Goal: Task Accomplishment & Management: Use online tool/utility

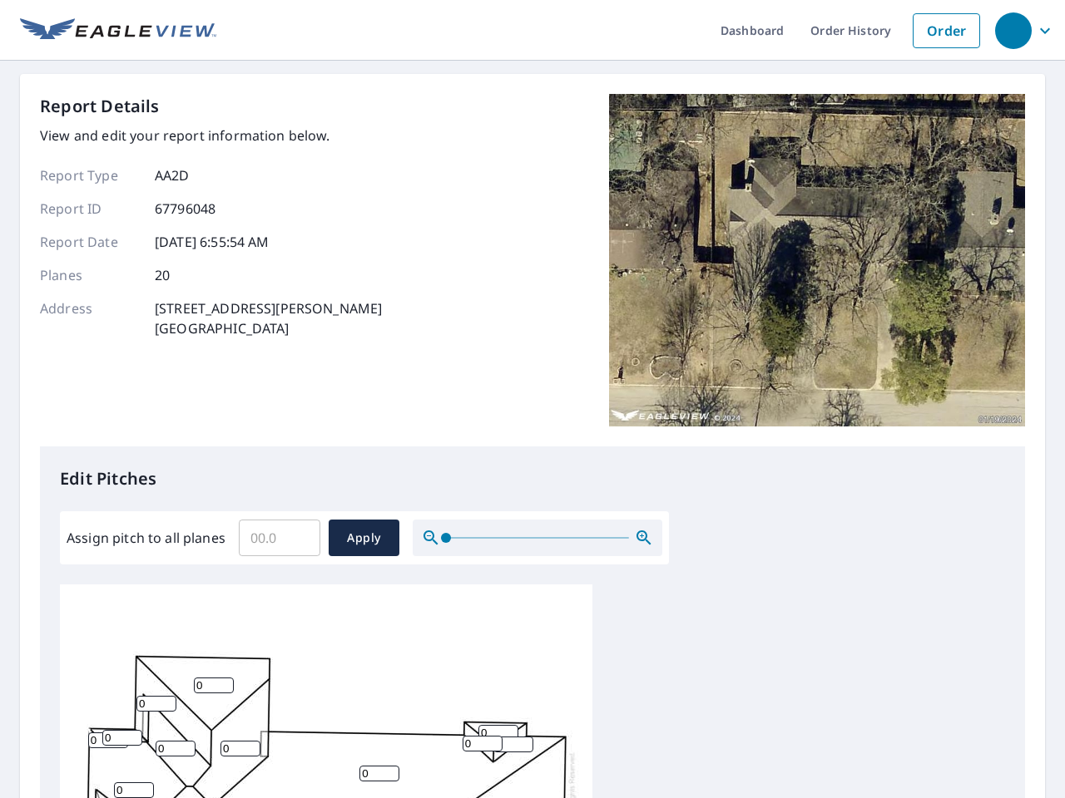
click at [532, 399] on div "Report Details View and edit your report information below. Report Type AA2D Re…" at bounding box center [532, 270] width 985 height 353
click at [1012, 30] on div "button" at bounding box center [1013, 30] width 37 height 37
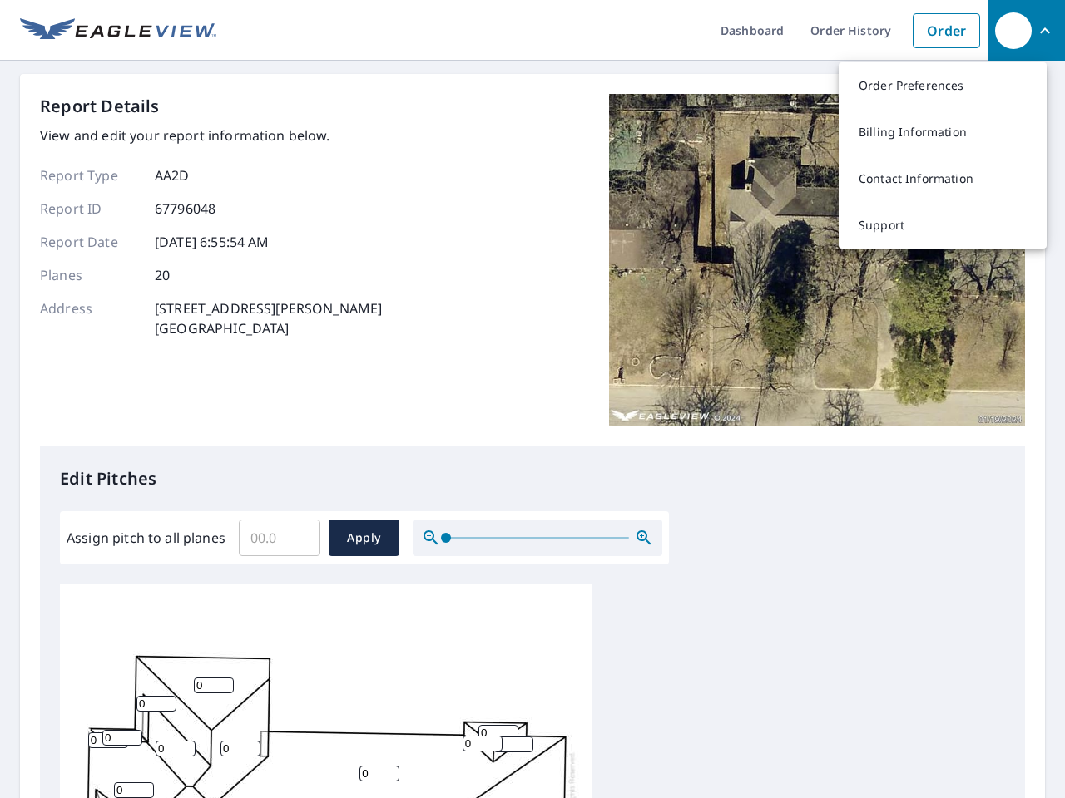
click at [279, 538] on input "Assign pitch to all planes" at bounding box center [280, 538] width 82 height 47
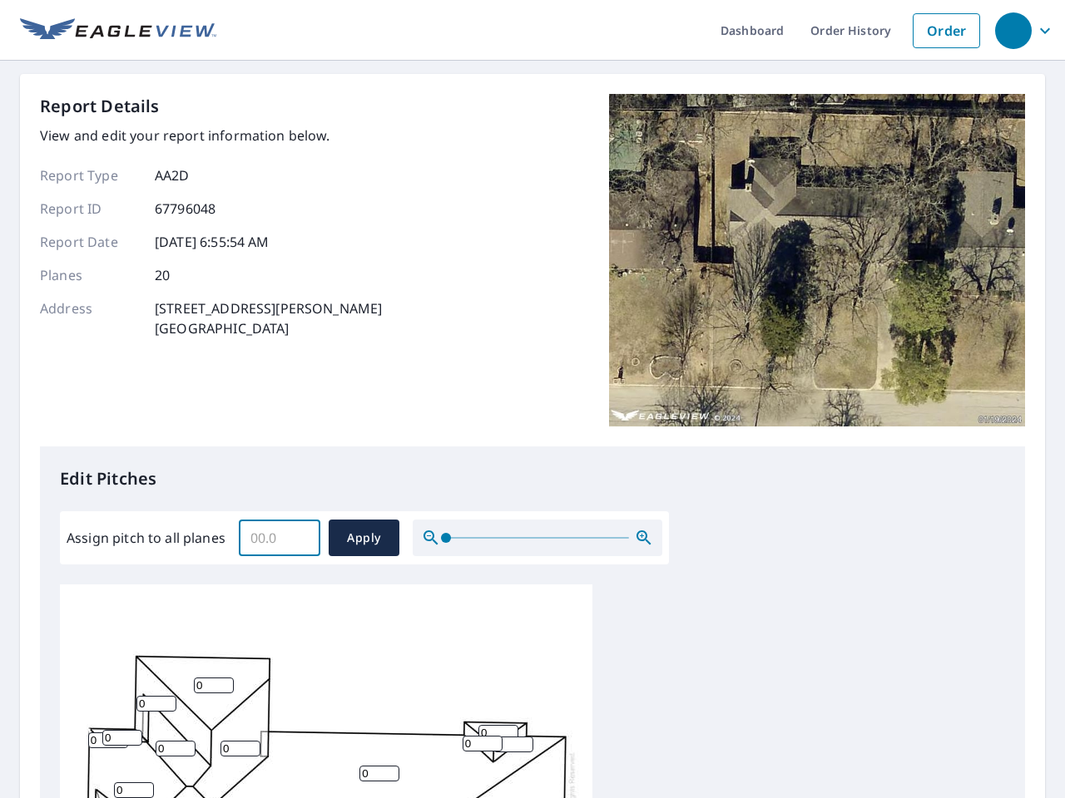
click at [363, 538] on span "Apply" at bounding box center [364, 538] width 44 height 21
click at [644, 538] on icon "button" at bounding box center [644, 538] width 20 height 20
